Goal: Find specific page/section: Find specific page/section

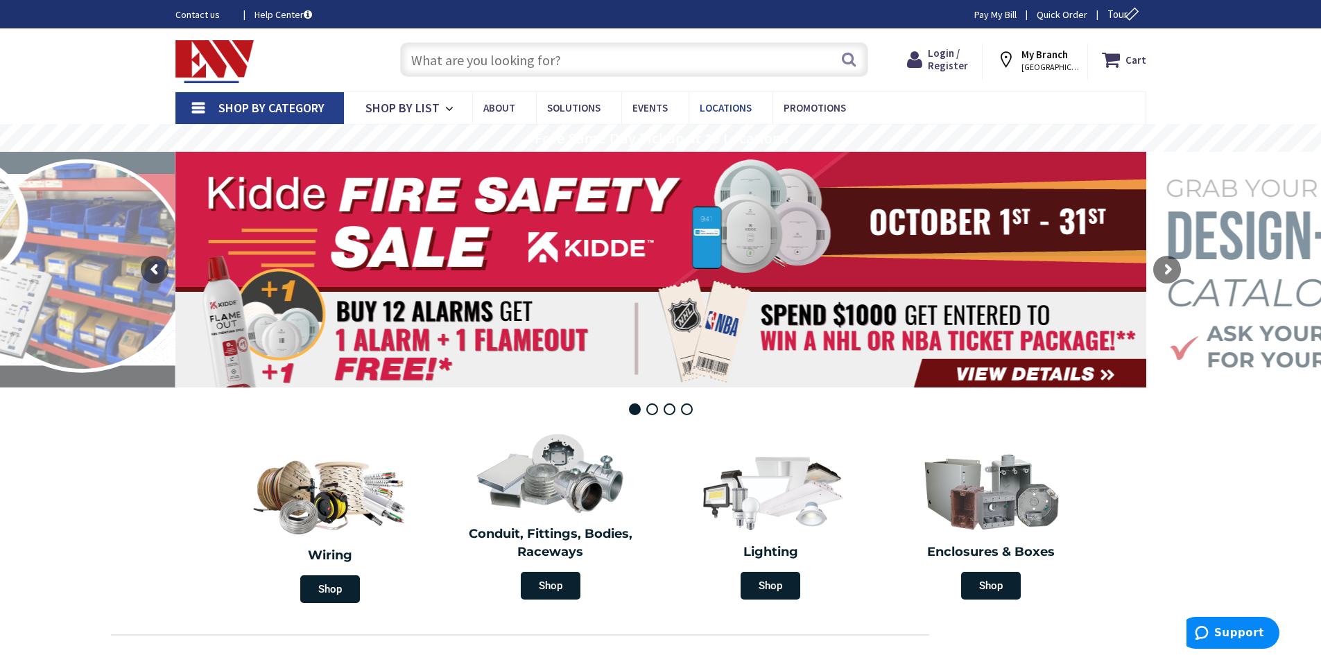
click at [718, 109] on span "Locations" at bounding box center [726, 107] width 52 height 13
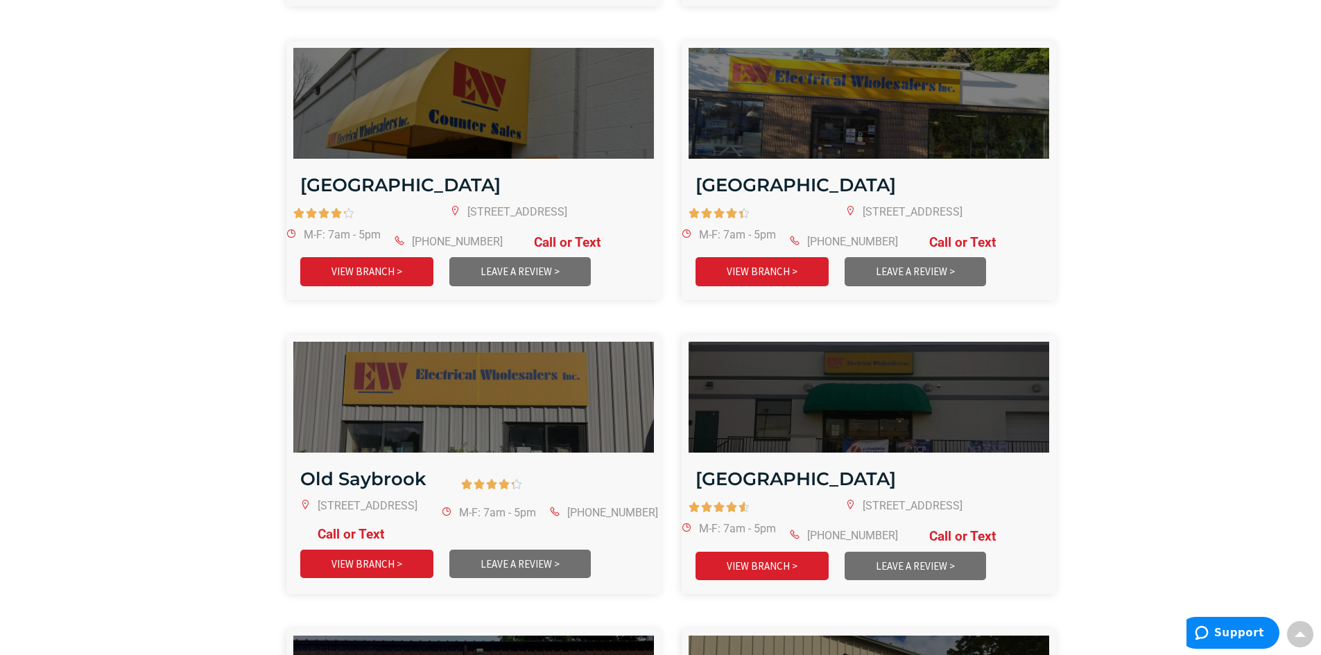
scroll to position [2427, 0]
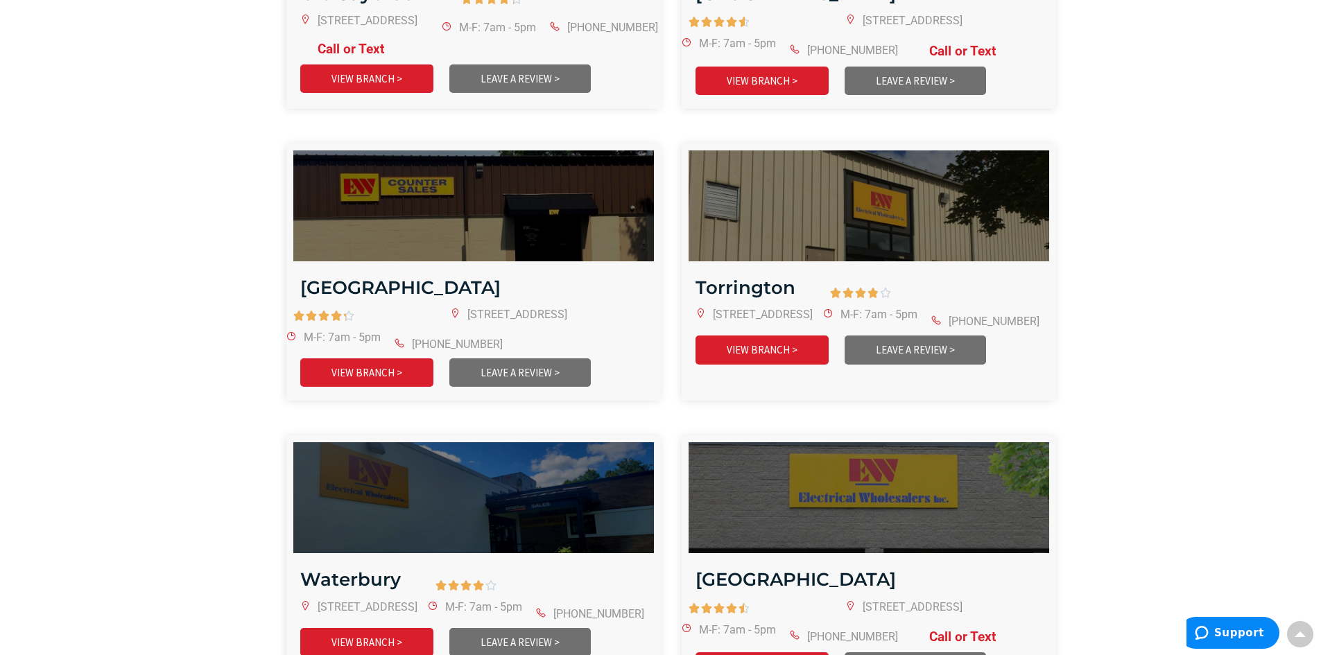
scroll to position [2913, 0]
